Goal: Task Accomplishment & Management: Use online tool/utility

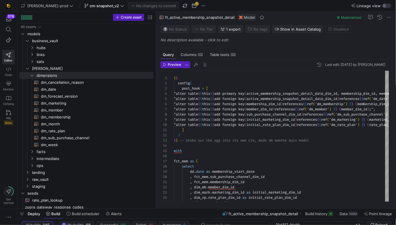
scroll to position [0, 97]
click at [96, 5] on span "cm-snapshot_v2" at bounding box center [104, 5] width 29 height 5
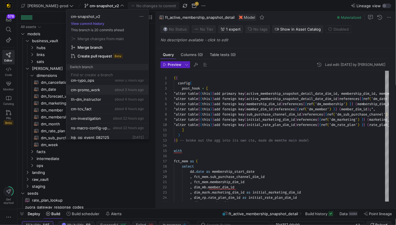
scroll to position [24, 0]
click at [114, 116] on span "about 22 hours ago" at bounding box center [128, 117] width 31 height 4
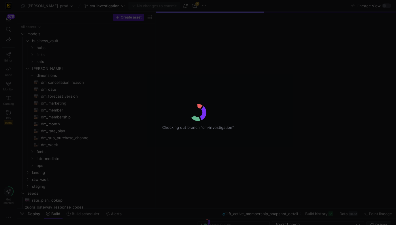
type textarea "y42 build"
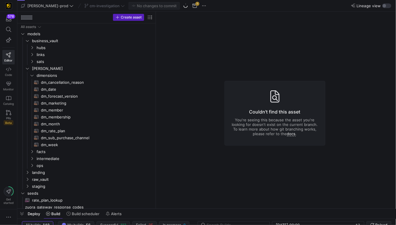
click at [96, 6] on div "cm-investigation" at bounding box center [104, 5] width 43 height 7
click at [96, 6] on span "cm-investigation" at bounding box center [105, 5] width 30 height 5
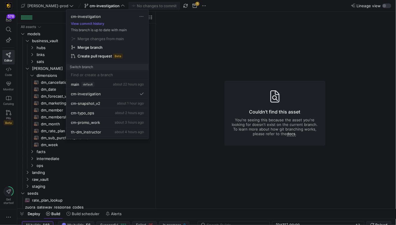
click at [96, 6] on div at bounding box center [198, 112] width 396 height 225
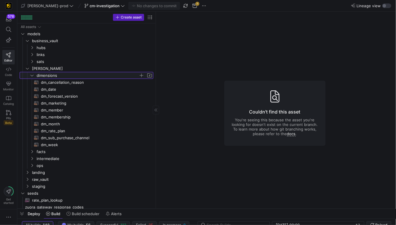
click at [60, 75] on span "dimensions" at bounding box center [88, 75] width 102 height 7
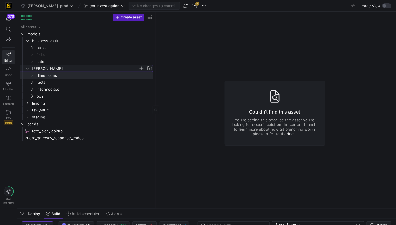
click at [60, 69] on span "[PERSON_NAME]" at bounding box center [85, 68] width 107 height 7
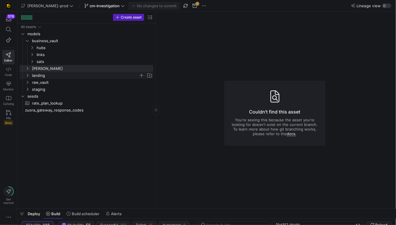
click at [52, 74] on span "landing" at bounding box center [85, 75] width 107 height 7
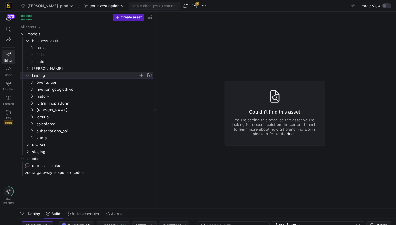
click at [52, 74] on span "landing" at bounding box center [85, 75] width 107 height 7
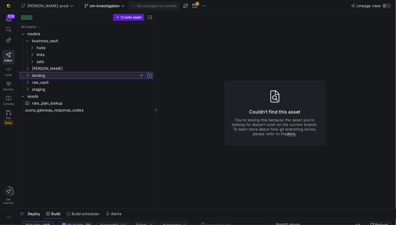
click at [52, 74] on span "landing" at bounding box center [85, 75] width 107 height 7
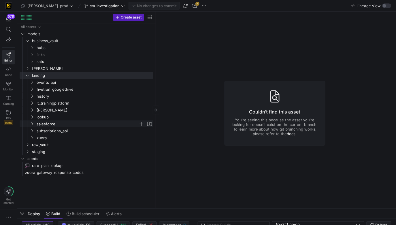
click at [73, 124] on span "salesforce" at bounding box center [88, 123] width 102 height 7
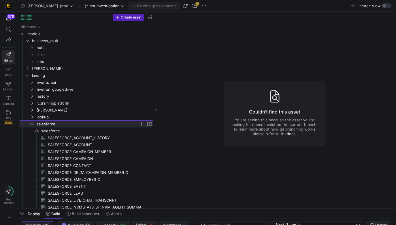
click at [142, 122] on span "button" at bounding box center [142, 124] width 6 height 6
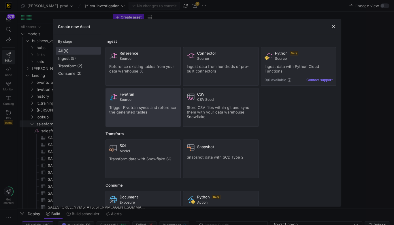
click at [162, 114] on div "Fivetran Source Trigger Fivetran syncs and reference the generated tables" at bounding box center [143, 107] width 68 height 31
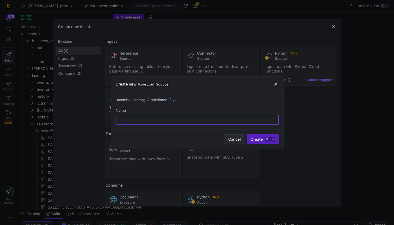
click at [235, 140] on span "Cancel" at bounding box center [234, 139] width 12 height 5
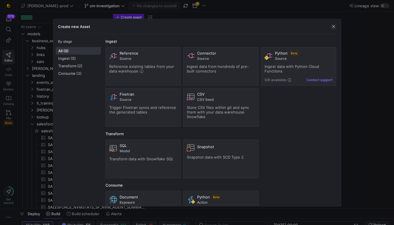
click at [333, 25] on span "button" at bounding box center [334, 27] width 6 height 6
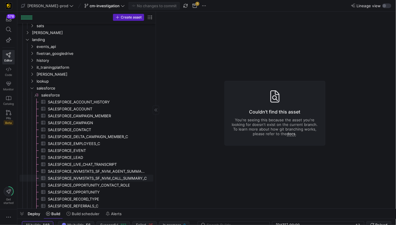
scroll to position [37, 0]
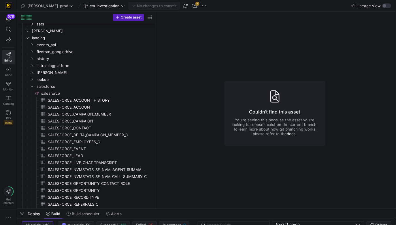
click at [205, 70] on y42-asset-editor-not-found "Couldn't find this asset You're seeing this because the asset you're looking fo…" at bounding box center [275, 113] width 238 height 203
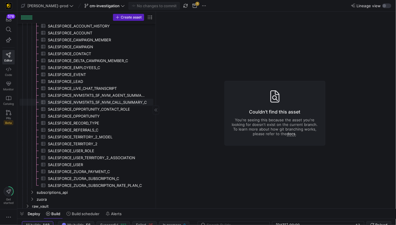
scroll to position [76, 0]
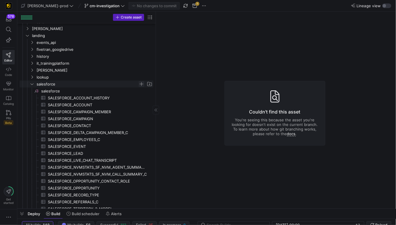
click at [141, 84] on span "Press SPACE to select this row." at bounding box center [142, 84] width 6 height 6
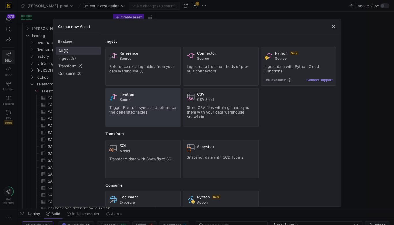
click at [144, 103] on div "Fivetran Source Trigger Fivetran syncs and reference the generated tables" at bounding box center [143, 107] width 68 height 31
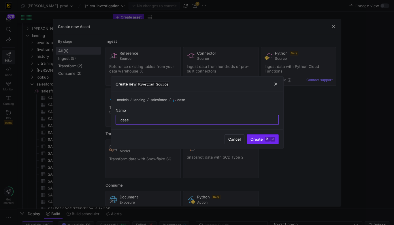
type input "case"
click at [256, 138] on span "Create ⌘ ⏎" at bounding box center [262, 139] width 24 height 5
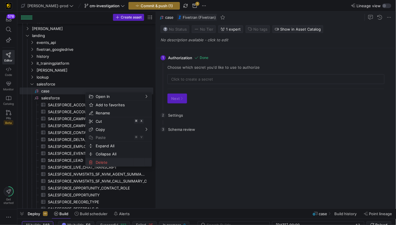
click at [107, 162] on span "Delete" at bounding box center [113, 162] width 41 height 8
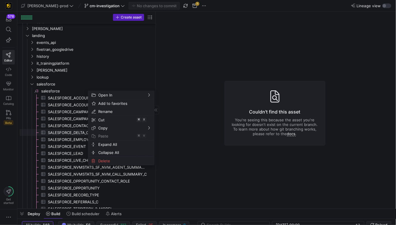
click at [65, 127] on span "SALESFORCE_CONTACT​​​​​​​​​" at bounding box center [97, 125] width 99 height 7
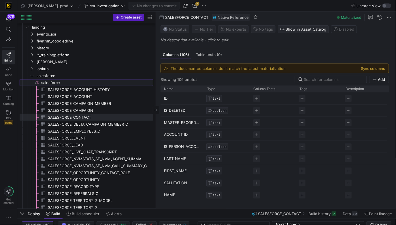
click at [59, 80] on span "salesforce​​​​​​​​" at bounding box center [96, 82] width 111 height 7
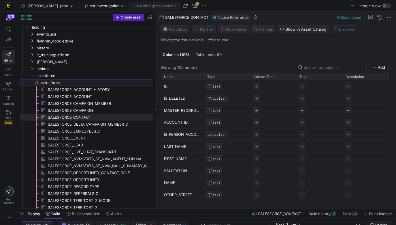
type textarea "y42 build"
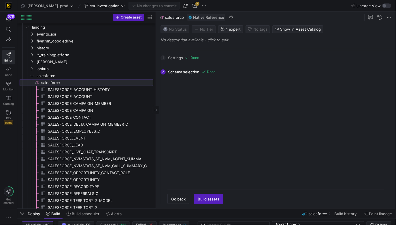
click at [37, 82] on icon at bounding box center [36, 82] width 5 height 5
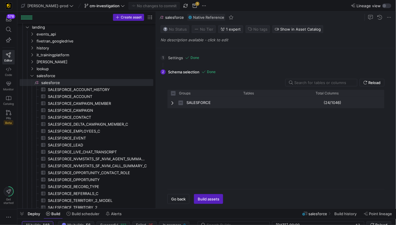
click at [172, 103] on span "Press SPACE to select this row." at bounding box center [173, 102] width 4 height 5
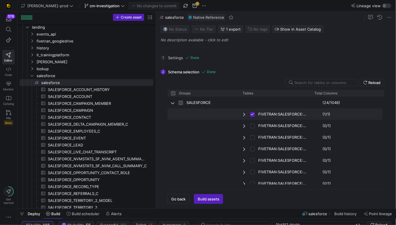
click at [243, 114] on span "Press SPACE to deselect this row." at bounding box center [245, 114] width 4 height 5
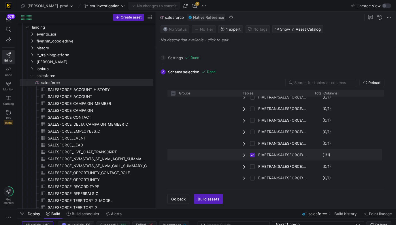
click at [214, 153] on span "Press SPACE to deselect this row." at bounding box center [203, 154] width 65 height 11
click at [284, 152] on span "FIVETRAN:SALESFORCE:EMPLOYEES_C" at bounding box center [282, 154] width 49 height 11
checkbox input "false"
click at [318, 82] on input "text" at bounding box center [323, 82] width 58 height 5
type input "c"
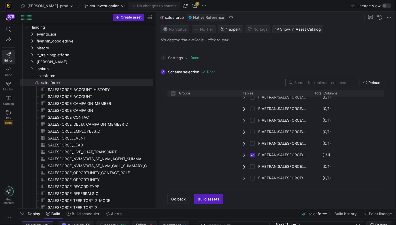
checkbox input "false"
type input "ca"
checkbox input "false"
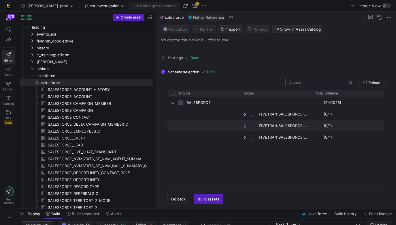
type input "case"
click at [252, 125] on input "Press Space to toggle row selection (unchecked)" at bounding box center [253, 125] width 5 height 5
checkbox input "true"
checkbox input "false"
checkbox input "true"
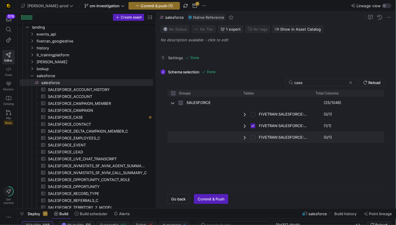
click at [253, 137] on input "Press Space to toggle row selection (unchecked)" at bounding box center [253, 137] width 5 height 5
checkbox input "true"
checkbox input "false"
checkbox input "true"
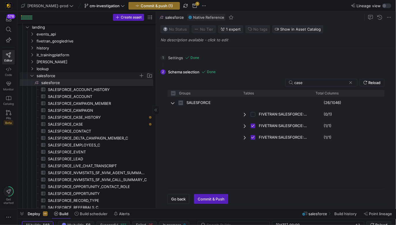
click at [61, 74] on span "salesforce" at bounding box center [88, 75] width 102 height 7
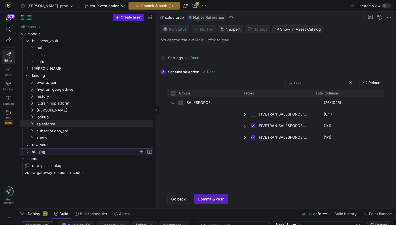
click at [48, 152] on span "staging" at bounding box center [85, 151] width 107 height 7
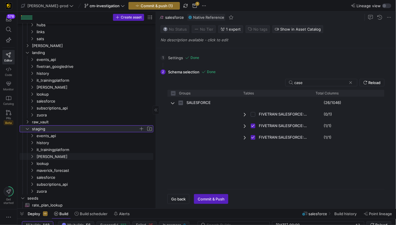
scroll to position [29, 0]
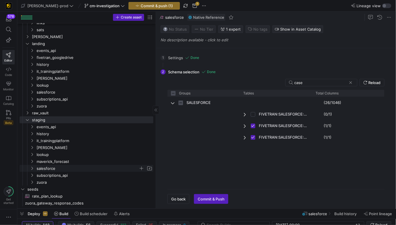
click at [49, 168] on span "salesforce" at bounding box center [88, 168] width 102 height 7
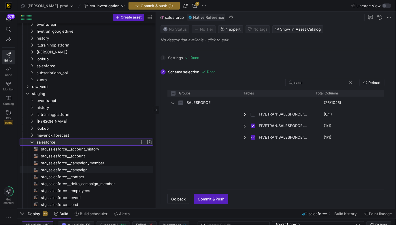
scroll to position [68, 0]
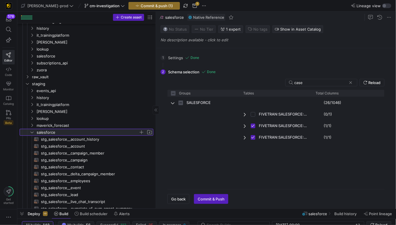
click at [142, 133] on span "button" at bounding box center [142, 132] width 6 height 6
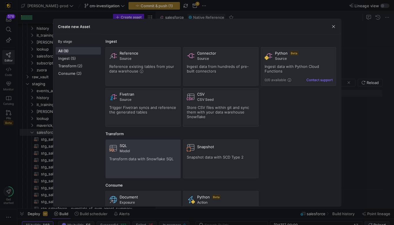
click at [124, 163] on div "SQL Model Transform data with Snowflake SQL" at bounding box center [143, 158] width 68 height 31
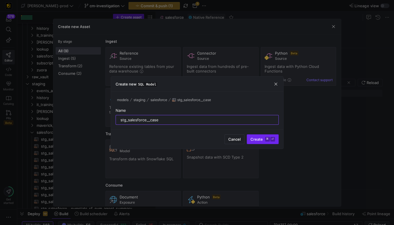
type input "stg_salesforce__case"
click at [261, 138] on span "Create ⌘ ⏎" at bounding box center [262, 139] width 24 height 5
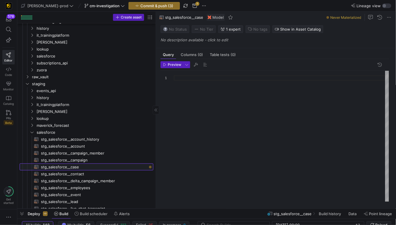
click at [93, 169] on link "stg_salesforce__case​​​​​​​​​​" at bounding box center [87, 166] width 134 height 7
click at [89, 161] on span "stg_salesforce__campaign​​​​​​​​​​" at bounding box center [94, 159] width 106 height 7
type textarea "y42 build -s stg_salesforce__campaign"
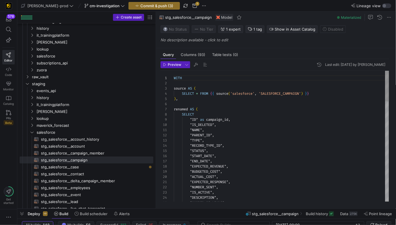
scroll to position [16, 52]
type textarea "WITH source AS ( SELECT * FROM {{ source('salesforce', 'SALESFORCE_CAMPAIGN') }…"
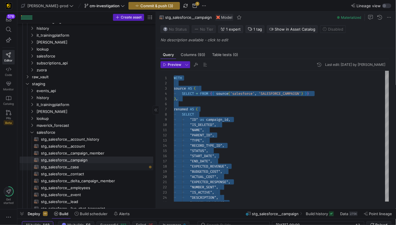
click at [128, 164] on span "stg_salesforce__case​​​​​​​​​​" at bounding box center [94, 166] width 106 height 7
type textarea "y42 build -s stg_salesforce__case"
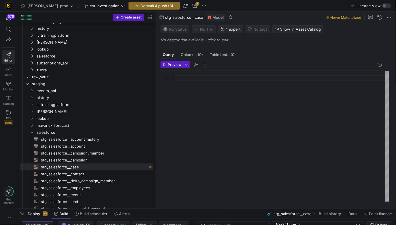
click at [222, 122] on div at bounding box center [282, 136] width 216 height 131
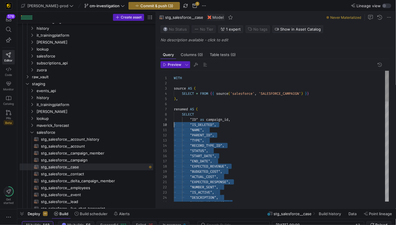
scroll to position [42, 0]
drag, startPoint x: 276, startPoint y: 173, endPoint x: 171, endPoint y: 121, distance: 117.3
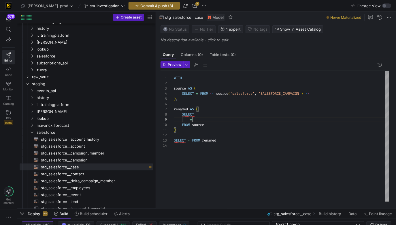
scroll to position [42, 19]
click at [290, 94] on div "SELECT * ) , renamed AS ( source AS ( SELECT * FROM { { source ( 'salesforce' ,…" at bounding box center [282, 136] width 216 height 131
click at [301, 112] on div "SELECT * ) , renamed AS ( source AS ( SELECT * FROM { { source ( 'salesforce' ,…" at bounding box center [282, 136] width 216 height 131
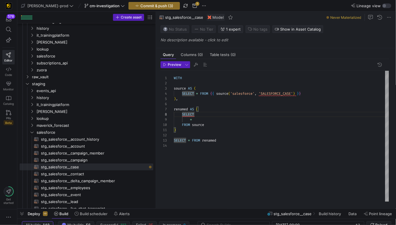
type textarea "WITH source AS ( SELECT * FROM {{ source('salesforce', 'SALESFORCE_CASE') }} ),…"
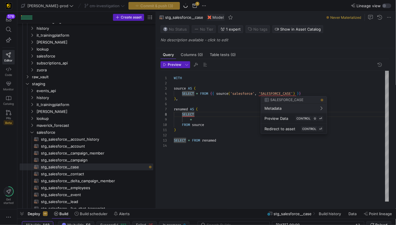
click at [279, 93] on div at bounding box center [198, 112] width 396 height 225
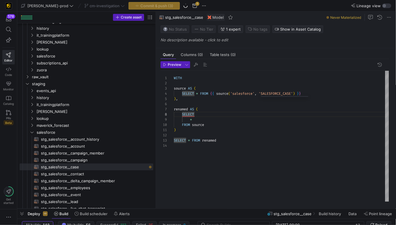
click at [279, 93] on div "SELECT * ) , renamed AS ( source AS ( SELECT * FROM { { source ( 'salesforce' ,…" at bounding box center [282, 136] width 216 height 131
click at [265, 106] on div "SELECT * ) , renamed AS ( source AS ( SELECT * FROM { { source ( 'salesforce' ,…" at bounding box center [282, 136] width 216 height 131
click at [194, 119] on div "SELECT * ) , renamed AS ( source AS ( SELECT * FROM { { source ( 'salesforce' ,…" at bounding box center [282, 136] width 216 height 131
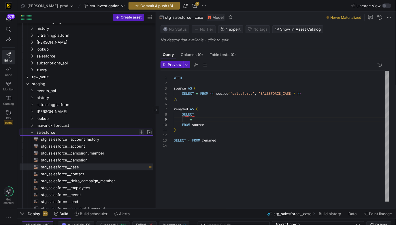
click at [143, 131] on span "Press SPACE to select this row." at bounding box center [142, 132] width 6 height 6
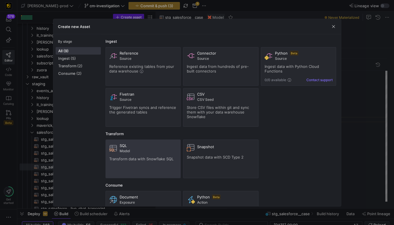
click at [142, 151] on span "Model" at bounding box center [149, 151] width 58 height 4
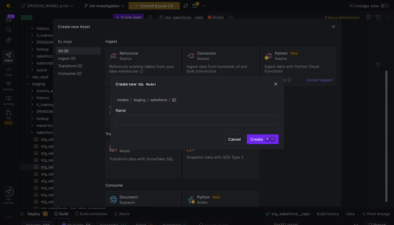
click at [261, 140] on span "Create ⌘ ⏎" at bounding box center [262, 139] width 24 height 5
click at [186, 122] on div at bounding box center [196, 119] width 153 height 9
type input "stg_salesforce__case_history"
click at [267, 139] on kbd "⌘" at bounding box center [267, 139] width 5 height 5
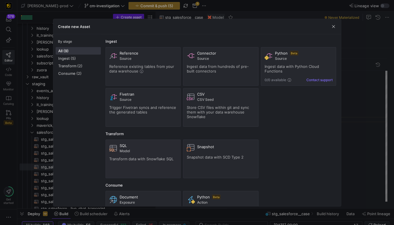
type textarea "y42 build -s stg_salesforce__case_history"
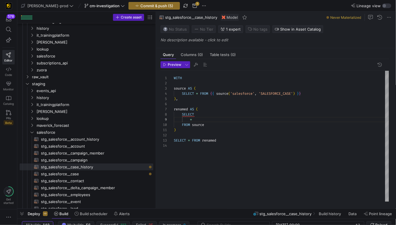
click at [282, 95] on div "SELECT * ) , renamed AS ( source AS ( SELECT * FROM { { source ( 'salesforce' ,…" at bounding box center [282, 136] width 216 height 131
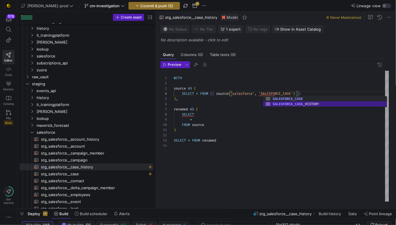
scroll to position [16, 137]
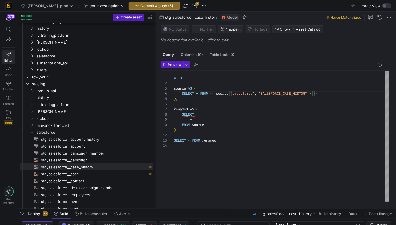
click at [274, 133] on div "SELECT * ) , renamed AS ( source AS ( SELECT * FROM { { source ( 'salesforce' ,…" at bounding box center [282, 136] width 216 height 131
type textarea ") SELECT * FROM renamed"
click at [150, 5] on span "Commit & push (5)" at bounding box center [156, 5] width 33 height 5
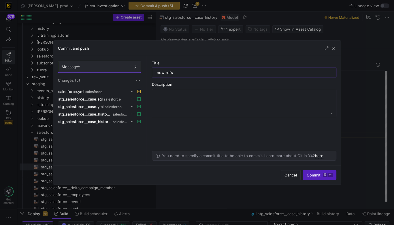
type input "new refs"
click at [205, 118] on as-split-area "Title new refs Description You need to specify a commit title to be able to com…" at bounding box center [244, 110] width 194 height 109
click at [313, 175] on span "Commit ⌘ ⏎" at bounding box center [320, 174] width 26 height 5
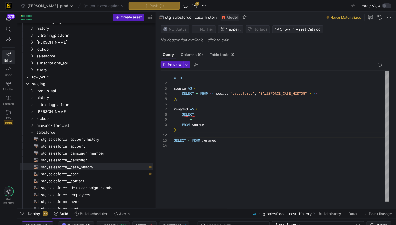
scroll to position [15, 0]
click at [254, 157] on div "SELECT * ) , renamed AS ( source AS ( SELECT * FROM { { source ( 'salesforce' ,…" at bounding box center [282, 136] width 216 height 131
click at [23, 214] on span "button" at bounding box center [21, 213] width 9 height 10
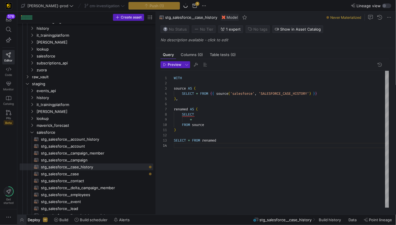
click at [21, 221] on span "button" at bounding box center [21, 219] width 9 height 10
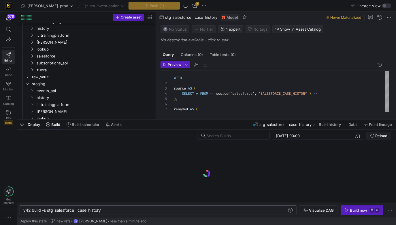
click at [98, 209] on div "y42 build -s stg_salesforce__case_history" at bounding box center [155, 210] width 264 height 5
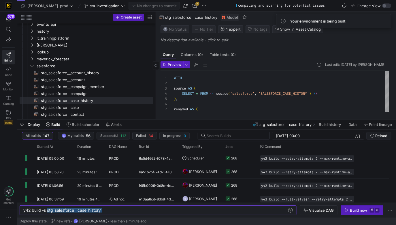
scroll to position [138, 0]
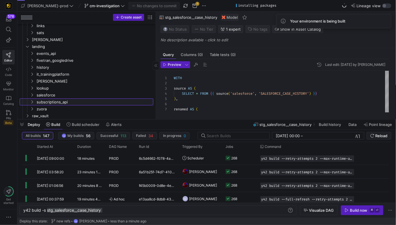
click at [86, 98] on link "subscriptions_api" at bounding box center [87, 101] width 134 height 7
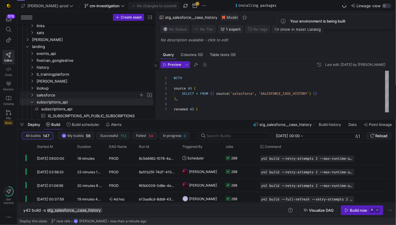
click at [88, 95] on span "salesforce" at bounding box center [88, 95] width 102 height 7
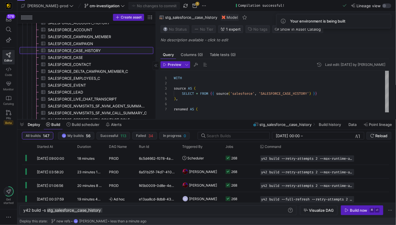
click at [94, 53] on span "SALESFORCE_CASE_HISTORY​​​​​​​​​" at bounding box center [97, 50] width 99 height 7
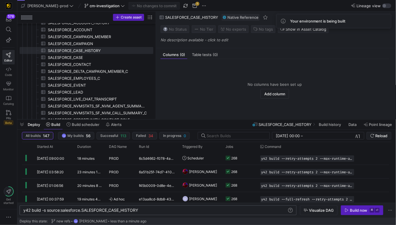
click at [152, 209] on div "y42 build -s source:salesforce.SALESFORCE_CASE_HIS TORY" at bounding box center [155, 210] width 264 height 5
type textarea "y42 build -s source:salesforce.SALESFORCE_CASE_HISTORY+"
click at [355, 212] on div "Build now" at bounding box center [359, 210] width 18 height 5
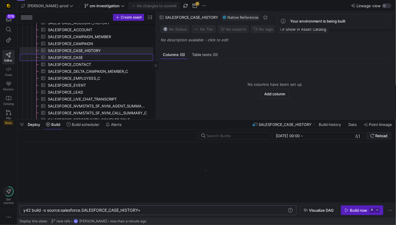
click at [111, 59] on span "SALESFORCE_CASE​​​​​​​​​" at bounding box center [97, 57] width 99 height 7
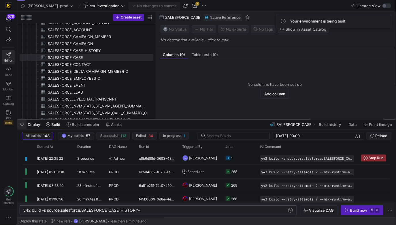
click at [24, 125] on span "button" at bounding box center [21, 124] width 9 height 10
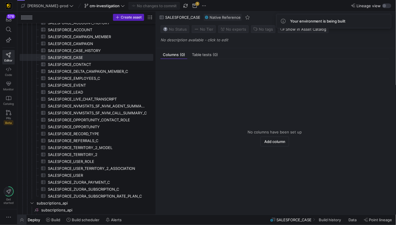
click at [22, 219] on span "button" at bounding box center [21, 219] width 9 height 10
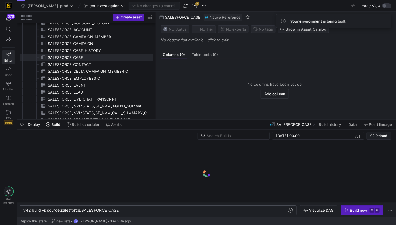
click at [125, 210] on div "y42 build -s source:salesforce.SALESFORCE_CASE" at bounding box center [155, 210] width 264 height 5
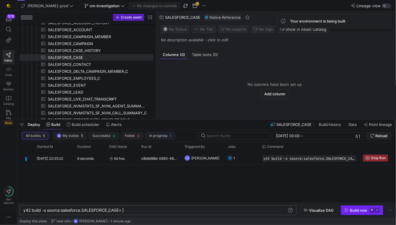
type textarea "y42 build -s source:salesforce.SALESFORCE_CASE+"
click at [370, 209] on kbd "⌘" at bounding box center [372, 210] width 5 height 5
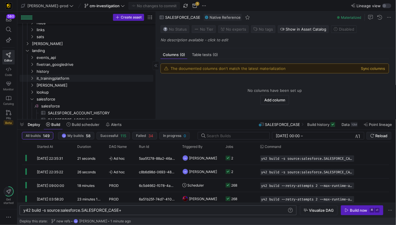
scroll to position [22, 0]
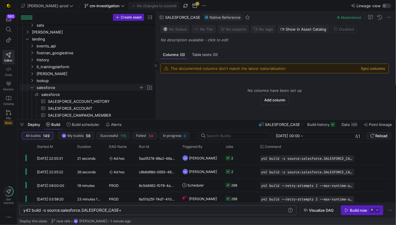
click at [33, 85] on y42-icon "Press SPACE to select this row." at bounding box center [32, 87] width 5 height 5
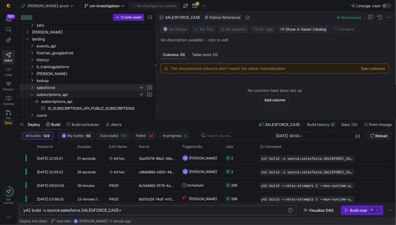
click at [32, 93] on icon "Press SPACE to select this row." at bounding box center [32, 94] width 4 height 3
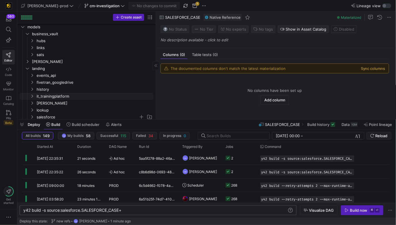
scroll to position [6, 0]
click at [29, 69] on icon "Press SPACE to select this row." at bounding box center [27, 68] width 4 height 3
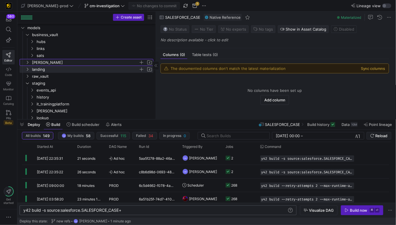
click at [29, 63] on icon "Press SPACE to select this row." at bounding box center [27, 62] width 4 height 3
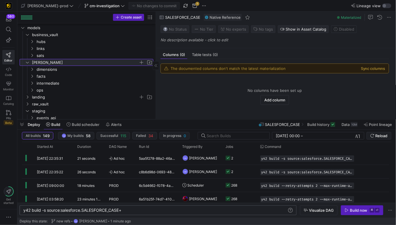
click at [29, 63] on icon at bounding box center [27, 62] width 4 height 3
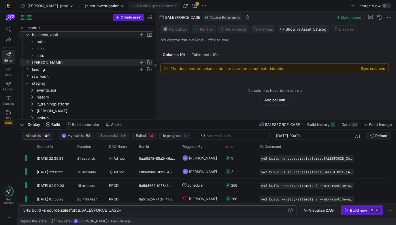
click at [26, 35] on icon "Press SPACE to select this row." at bounding box center [27, 34] width 4 height 3
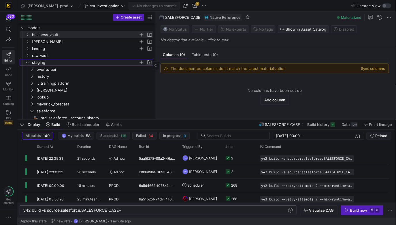
click at [30, 62] on span "staging" at bounding box center [88, 62] width 129 height 6
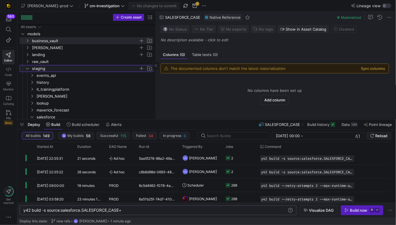
scroll to position [0, 0]
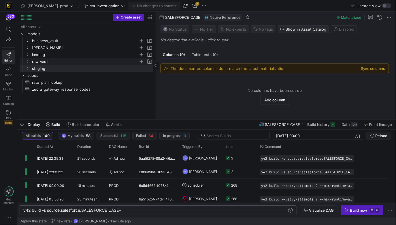
click at [28, 61] on icon "Press SPACE to select this row." at bounding box center [27, 61] width 4 height 3
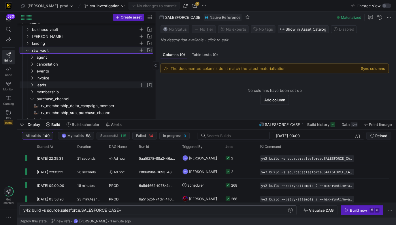
scroll to position [14, 0]
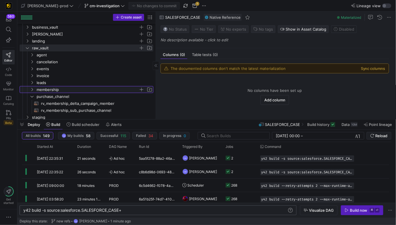
click at [58, 88] on span "membership" at bounding box center [88, 89] width 102 height 7
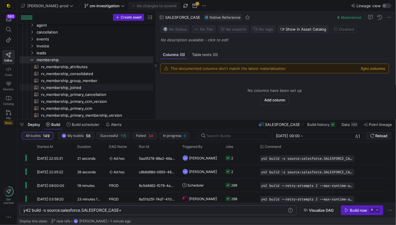
click at [62, 87] on span "rv_membership_joined​​​​​​​​​​" at bounding box center [94, 87] width 106 height 7
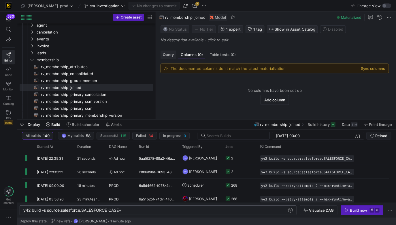
click at [168, 54] on span "Query" at bounding box center [168, 55] width 11 height 4
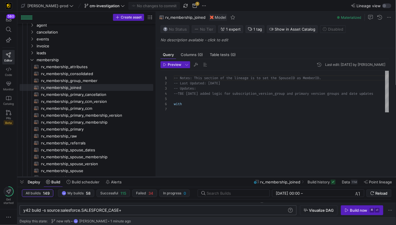
drag, startPoint x: 330, startPoint y: 120, endPoint x: 307, endPoint y: 177, distance: 61.9
click at [307, 177] on div at bounding box center [206, 177] width 379 height 2
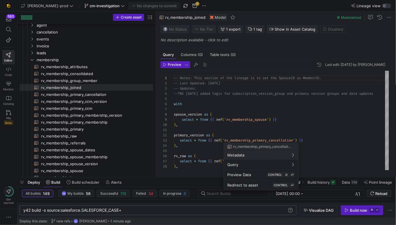
click at [311, 123] on div at bounding box center [198, 112] width 396 height 225
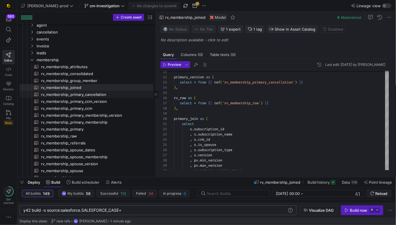
click at [112, 92] on span "rv_membership_primary_cancellation​​​​​​​​​​" at bounding box center [94, 94] width 106 height 7
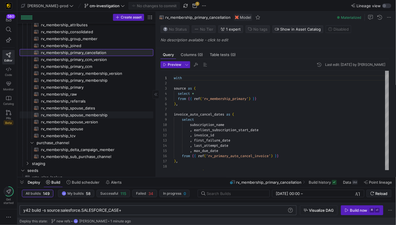
scroll to position [86, 0]
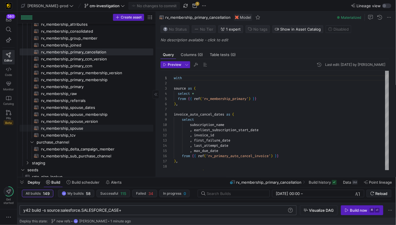
click at [97, 126] on span "rv_membership_spouse​​​​​​​​​​" at bounding box center [94, 128] width 106 height 7
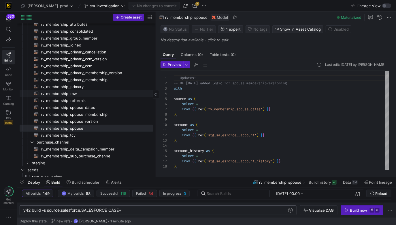
click at [122, 92] on span "rv_membership_raw​​​​​​​​​​" at bounding box center [94, 93] width 106 height 7
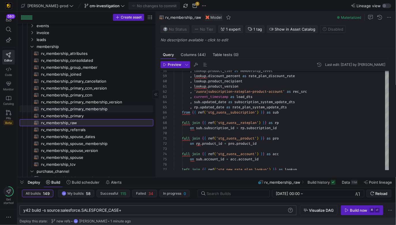
scroll to position [62, 0]
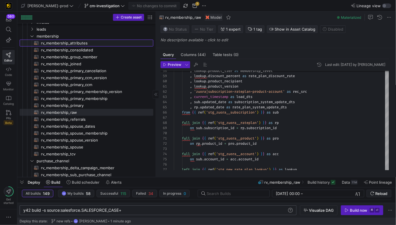
click at [111, 44] on span "rv_membership_attributes​​​​​​​​​​" at bounding box center [94, 43] width 106 height 7
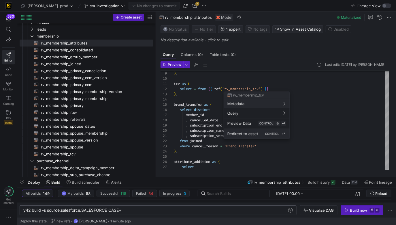
click at [238, 133] on span "Redirect to asset" at bounding box center [242, 133] width 31 height 5
type textarea "with product_rate_plan_data as ( select [URL][DOMAIN_NAME] as rate_plan_name , …"
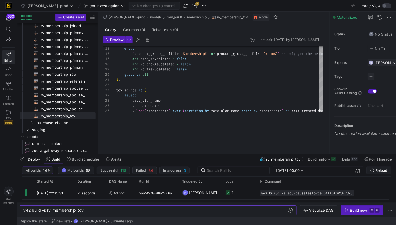
scroll to position [65, 0]
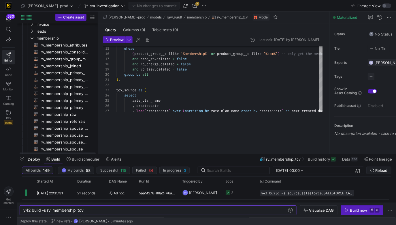
drag, startPoint x: 214, startPoint y: 120, endPoint x: 202, endPoint y: 201, distance: 82.4
click at [202, 155] on div at bounding box center [206, 154] width 379 height 2
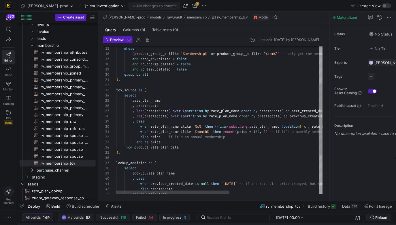
click at [201, 169] on div "where ( product_group__c ilike '%membership%' or product_group__c ilike '%ccm%'…" at bounding box center [300, 121] width 369 height 304
type textarea "with product_rate_plan_data as ( select prod_rp.name as rate_plan_name , prod_r…"
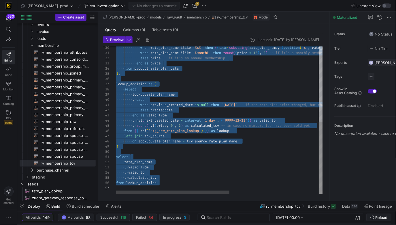
scroll to position [0, 0]
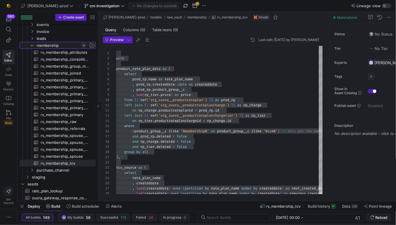
click at [85, 44] on span "Press SPACE to select this row." at bounding box center [84, 45] width 6 height 6
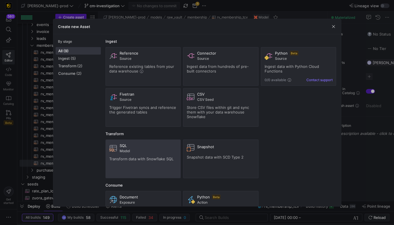
click at [125, 149] on span "Model" at bounding box center [149, 151] width 58 height 4
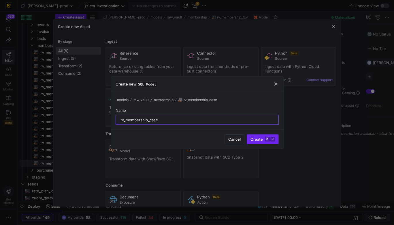
type input "rv_membership_case"
click at [265, 137] on kbd "⌘" at bounding box center [267, 139] width 5 height 5
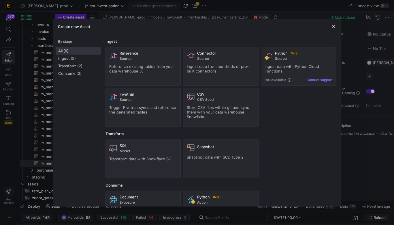
type textarea "y42 build -s rv_membership_case"
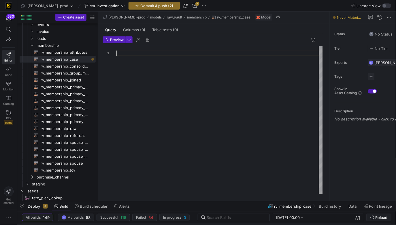
click at [141, 70] on div at bounding box center [219, 120] width 207 height 148
click at [69, 167] on span "rv_membership_tcv​​​​​​​​​​" at bounding box center [65, 170] width 48 height 7
type textarea "y42 build -s rv_membership_tcv"
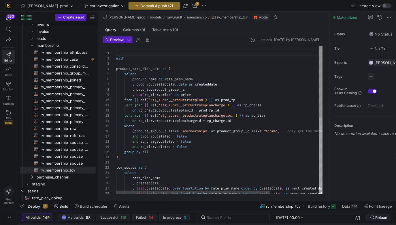
type textarea "left join {{ ref('stg_zuora__productrateplancharge') }} as rp_charge on rp_char…"
click at [182, 136] on div "with product_rate_plan_data as ( select prod_rp . name as rate_plan_name , prod…" at bounding box center [251, 198] width 271 height 304
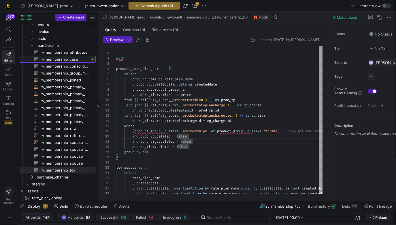
click at [71, 58] on span "rv_membership_case​​​​​​​​​​" at bounding box center [65, 59] width 48 height 7
type textarea "y42 build -s rv_membership_case"
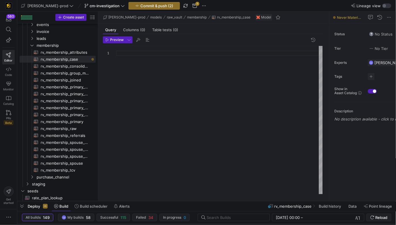
click at [172, 68] on div at bounding box center [219, 120] width 207 height 148
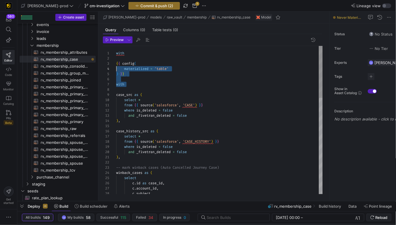
scroll to position [10, 0]
drag, startPoint x: 131, startPoint y: 88, endPoint x: 107, endPoint y: 65, distance: 33.2
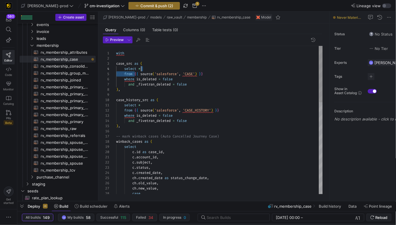
scroll to position [20, 89]
drag, startPoint x: 135, startPoint y: 73, endPoint x: 221, endPoint y: 74, distance: 86.2
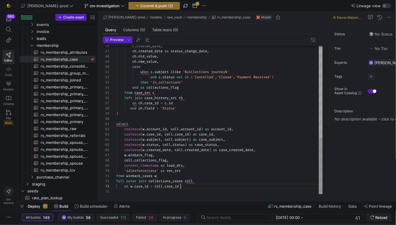
scroll to position [10, 64]
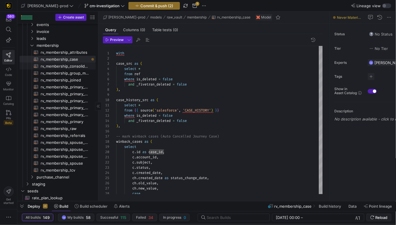
type textarea "from winback_cases w full outer join collections_cases coll on w.case_id = coll…"
click at [60, 65] on span "rv_membership_consolidated​​​​​​​​​​" at bounding box center [65, 66] width 48 height 7
type textarea "y42 build -s rv_membership_consolidated"
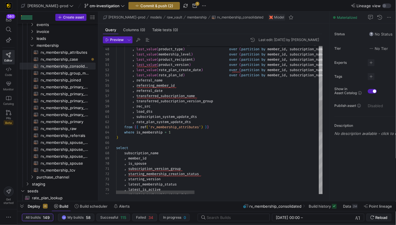
type textarea ", subscription_system_update_dts , rate_plan_system_update_dts from {{ ref('rv_…"
drag, startPoint x: 135, startPoint y: 126, endPoint x: 214, endPoint y: 126, distance: 79.3
click at [214, 126] on div ", last_value ( is_comped_rate_plan ) over ( partition by member_id , subscripti…" at bounding box center [382, 136] width 533 height 677
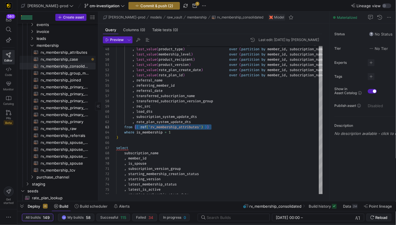
click at [73, 57] on span "rv_membership_case​​​​​​​​​​" at bounding box center [65, 59] width 48 height 7
type textarea "y42 build -s rv_membership_case"
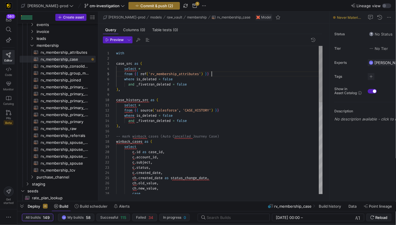
scroll to position [20, 95]
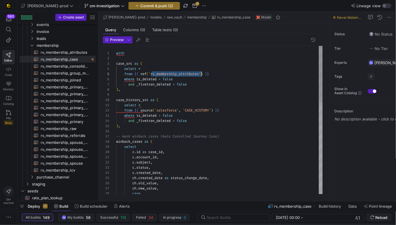
scroll to position [20, 85]
drag, startPoint x: 135, startPoint y: 73, endPoint x: 208, endPoint y: 74, distance: 73.8
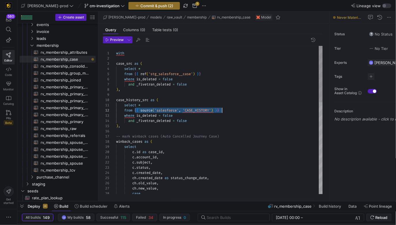
drag, startPoint x: 134, startPoint y: 110, endPoint x: 238, endPoint y: 111, distance: 104.1
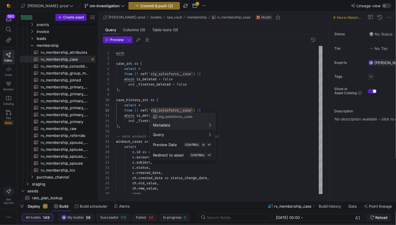
click at [192, 110] on div at bounding box center [198, 112] width 396 height 225
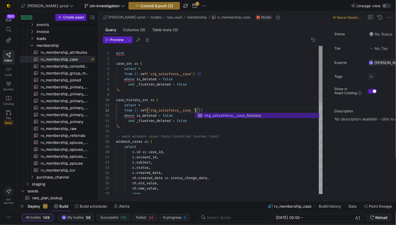
scroll to position [5, 81]
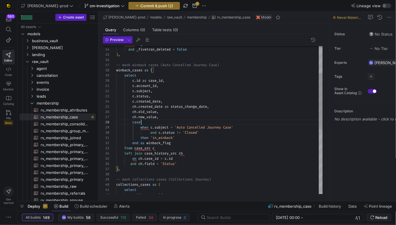
scroll to position [36, 24]
click at [188, 122] on div "ch . new_value , case ch . created_date as status_change_date , ch . old_value …" at bounding box center [219, 169] width 207 height 388
click at [199, 136] on div "ch . new_value , case ch . created_date as status_change_date , ch . old_value …" at bounding box center [219, 169] width 207 height 388
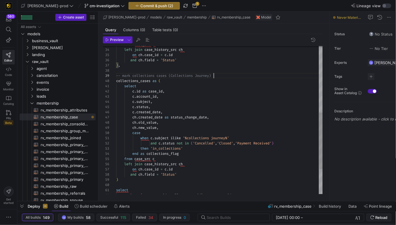
scroll to position [42, 97]
click at [226, 76] on div "c . id as case_id , c . account_id , c . subject , c . status , c . created_dat…" at bounding box center [219, 65] width 207 height 388
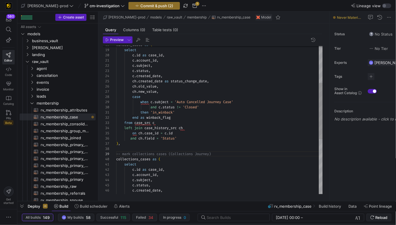
click at [220, 100] on div "c . created_date , ch . created_date as status_change_date , c . status , c . s…" at bounding box center [219, 143] width 207 height 388
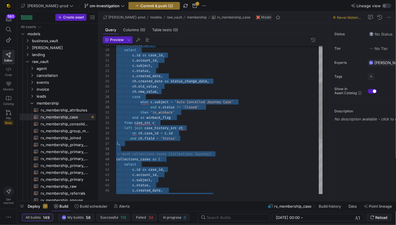
scroll to position [46, 85]
click at [214, 106] on div "c . created_date , ch . created_date as status_change_date , c . status , c . s…" at bounding box center [219, 143] width 207 height 388
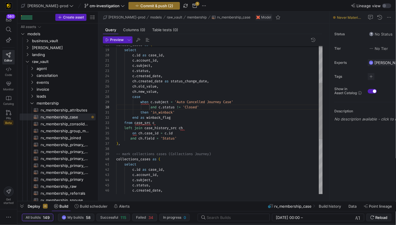
scroll to position [16, 39]
click at [155, 78] on div "c . created_date , ch . created_date as status_change_date , c . status , c . s…" at bounding box center [219, 143] width 207 height 388
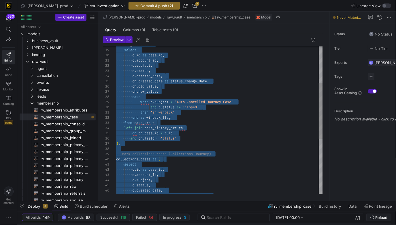
scroll to position [10, 39]
click at [172, 124] on div "c . created_date , ch . created_date as status_change_date , c . status , c . s…" at bounding box center [219, 143] width 207 height 388
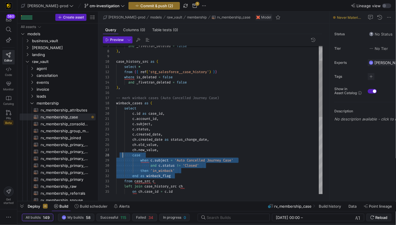
scroll to position [36, 0]
drag, startPoint x: 183, startPoint y: 175, endPoint x: 134, endPoint y: 155, distance: 52.5
click at [134, 155] on div "on ch . case_id = c . id left join case_history_src ch from case_src c end as w…" at bounding box center [219, 201] width 207 height 388
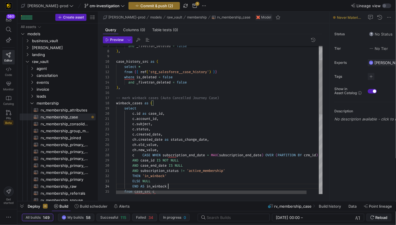
click at [144, 155] on div "from case_src c THEN 'in_winback' AND subscription_status != 'active_membership…" at bounding box center [226, 208] width 220 height 402
type textarea "c.account_id, c.subject, c.status, c.created_date, ch.created_date as status_ch…"
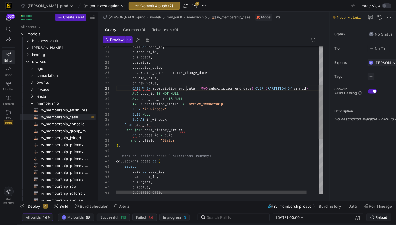
click at [186, 88] on div "from case_src c THEN 'in_winback' AND subscription_status != 'active_membership…" at bounding box center [226, 142] width 220 height 402
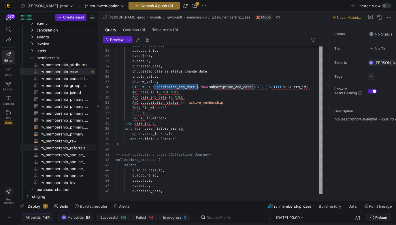
scroll to position [0, 0]
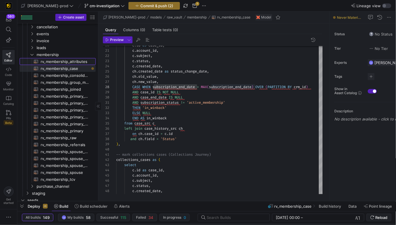
click at [83, 61] on span "rv_membership_attributes​​​​​​​​​​" at bounding box center [65, 61] width 48 height 7
type textarea "y42 build -s rv_membership_attributes"
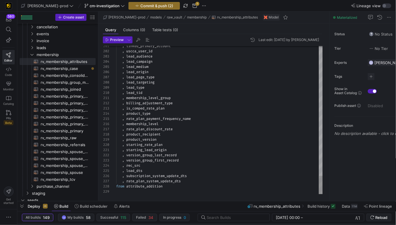
type textarea ", linked_primary_account , uscca_user_id , lead_audience , lead_campaign , lead…"
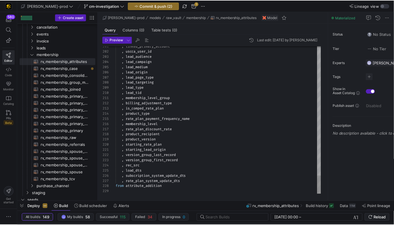
scroll to position [42, 29]
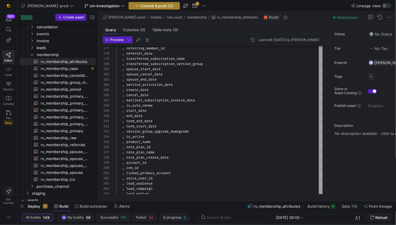
click at [140, 5] on span "Commit & push (2)" at bounding box center [156, 5] width 33 height 5
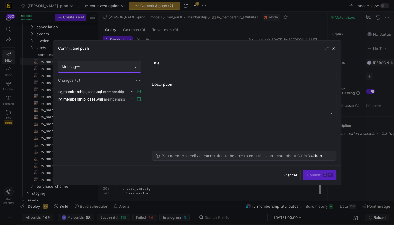
click at [143, 80] on div "Message* Changes (2)" at bounding box center [99, 72] width 92 height 32
click at [141, 80] on div "Message* Changes (2)" at bounding box center [99, 72] width 92 height 32
click at [140, 80] on span at bounding box center [138, 80] width 6 height 6
click at [151, 97] on span "Discard all changes" at bounding box center [159, 97] width 40 height 5
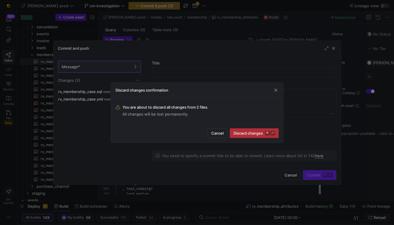
click at [254, 135] on span "submit" at bounding box center [254, 132] width 48 height 9
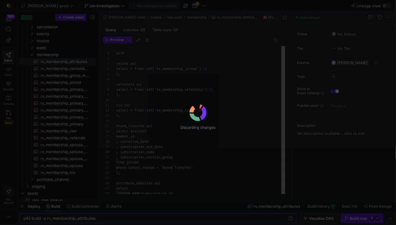
scroll to position [52, 0]
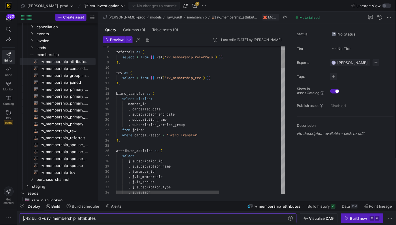
type textarea ", subscription_version_group from joined where cancel_reason = 'Brand Transfer'…"
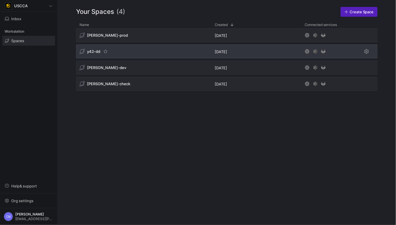
click at [95, 53] on span "y42-dd" at bounding box center [93, 51] width 13 height 5
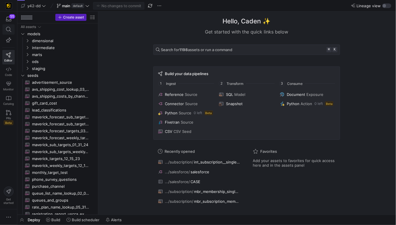
click at [11, 34] on span at bounding box center [9, 29] width 12 height 10
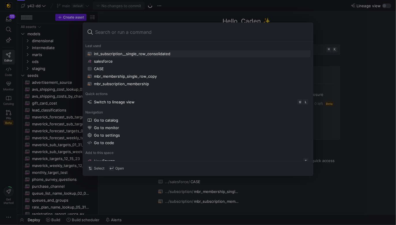
click at [117, 56] on button "int_subscription__single_row_consolidated" at bounding box center [197, 53] width 225 height 7
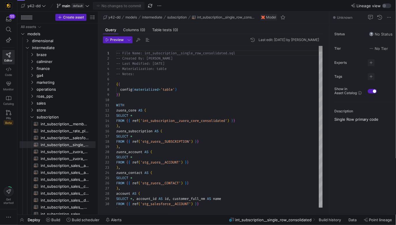
scroll to position [26, 48]
type textarea "/* Updated January 2025 to replace the missing duedates from the cancellation i…"
type textarea "w"
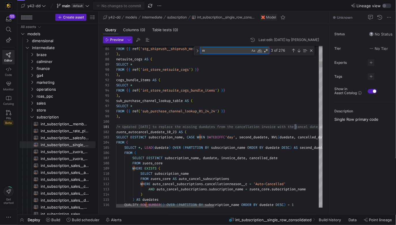
type textarea "/* Updated January 2025 to replace the missing duedates from the cancellation i…"
type textarea "wi"
type textarea "e_cancelled_date, cancellationreason__c AS zuora_cancellation_reason FROM conso…"
type textarea "win"
type textarea "FROM backdate_subscription_fix_10_2_23 AS backdate_fix LEFT OUTER JOIN sub_purc…"
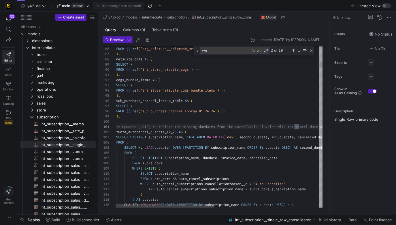
type textarea "winb"
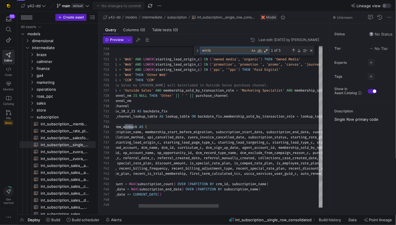
type textarea "FROM backdate_subscription_fix_10_2_23 AS backdate_fix LEFT OUTER JOIN sub_purc…"
type textarea "winba"
type textarea "FROM backdate_subscription_fix_10_2_23 AS backdate_fix LEFT OUTER JOIN sub_purc…"
type textarea "winbac"
type textarea "FROM backdate_subscription_fix_10_2_23 AS backdate_fix LEFT OUTER JOIN sub_purc…"
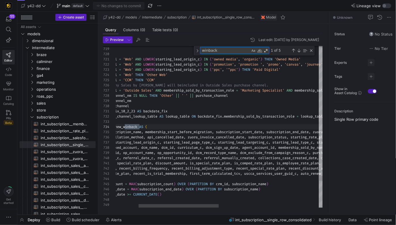
scroll to position [31, 81]
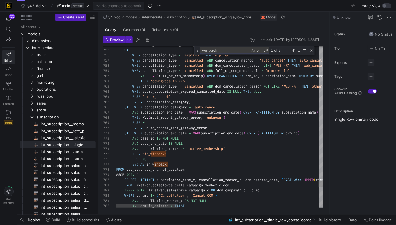
type textarea "winback"
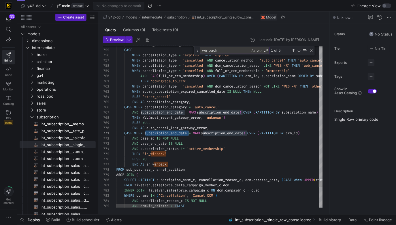
scroll to position [0, 72]
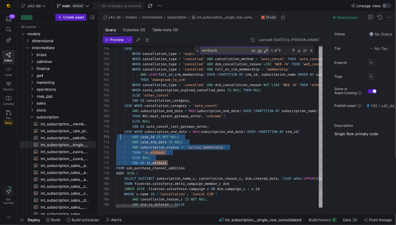
scroll to position [0, 0]
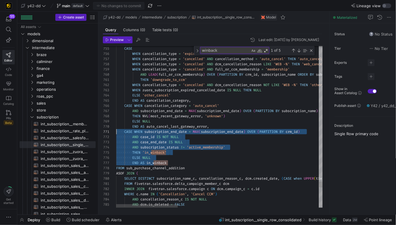
drag, startPoint x: 172, startPoint y: 163, endPoint x: 114, endPoint y: 132, distance: 65.5
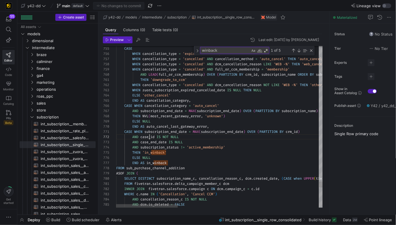
scroll to position [5, 39]
type textarea "CASE WHEN subscription_end_date = MAX(subscription_end_date) OVER (PARTITION BY…"
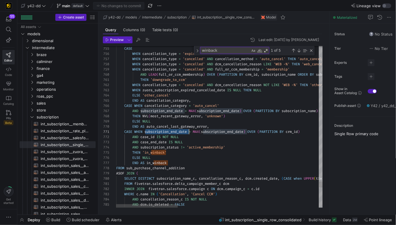
scroll to position [0, 72]
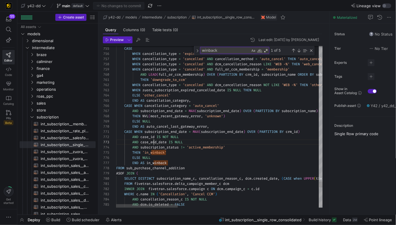
scroll to position [10, 52]
